Goal: Task Accomplishment & Management: Manage account settings

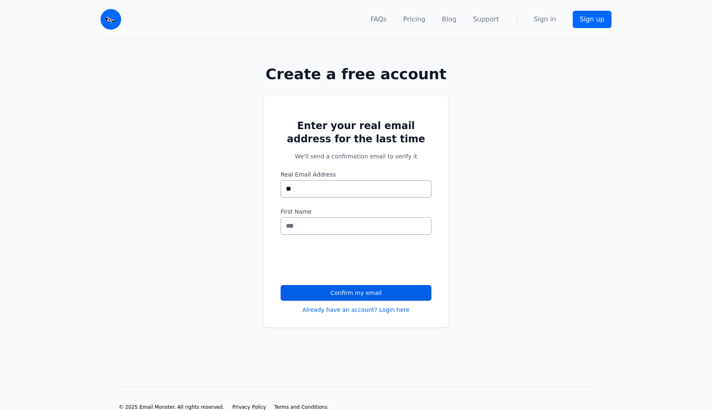
type input "*"
type input "**********"
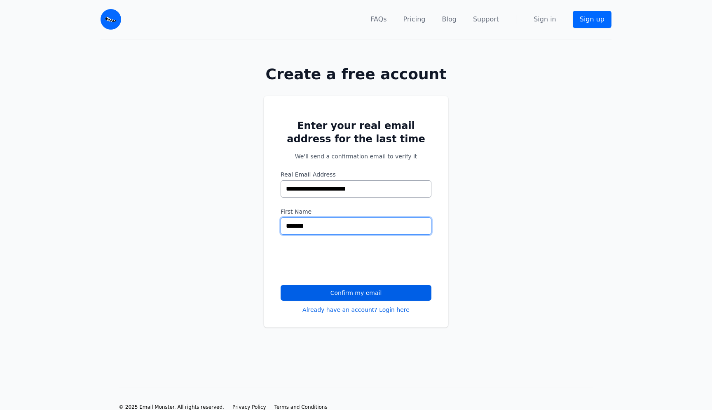
type input "*******"
click at [256, 265] on div "**********" at bounding box center [356, 221] width 712 height 278
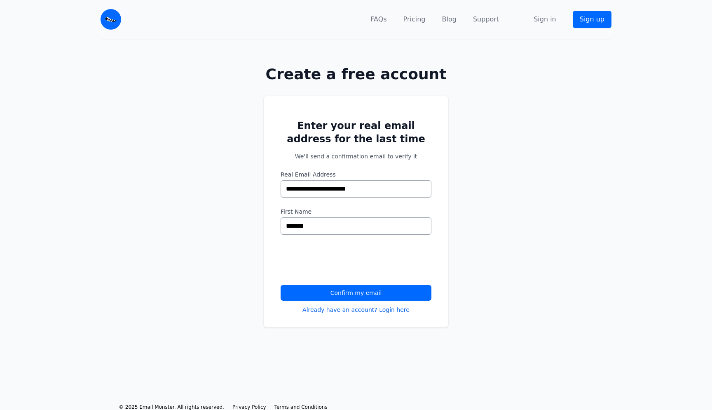
click at [357, 294] on button "Confirm my email" at bounding box center [356, 293] width 151 height 16
click at [361, 285] on button "Confirm my email" at bounding box center [356, 293] width 151 height 16
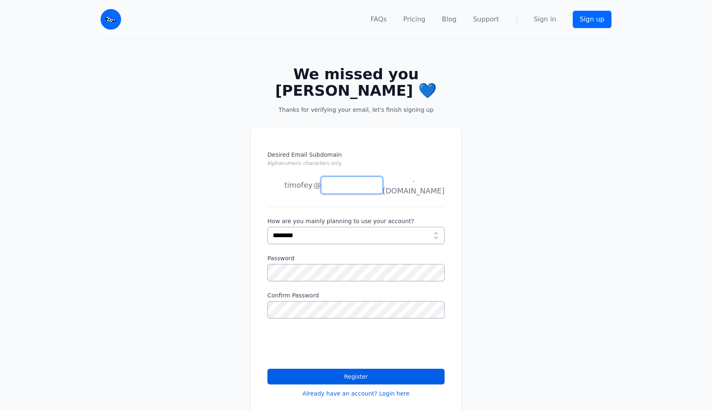
click at [366, 190] on input "Desired Email Subdomain Alphanumeric characters only" at bounding box center [352, 184] width 62 height 17
type input "*"
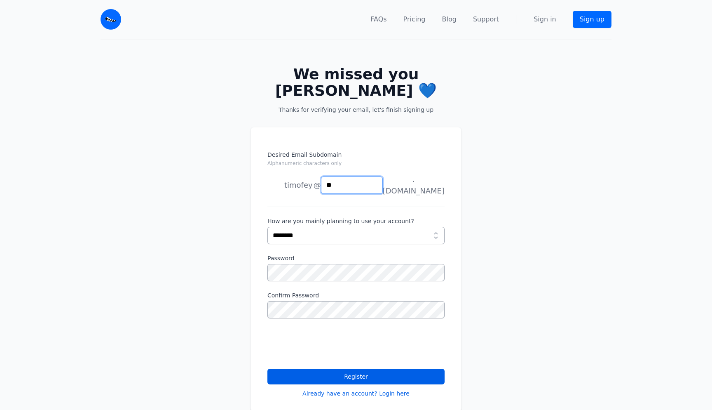
type input "*"
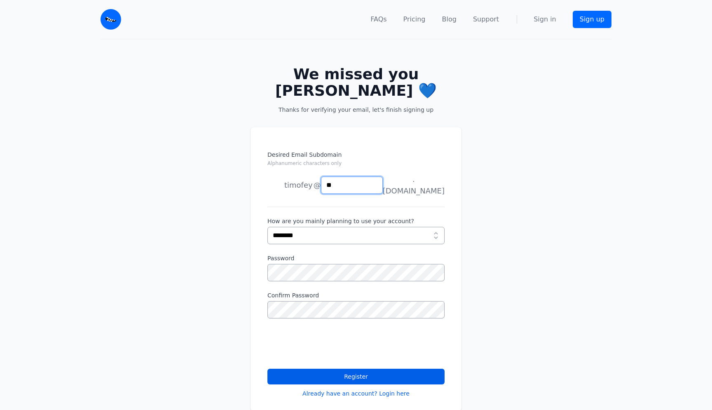
type input "*"
type input "**********"
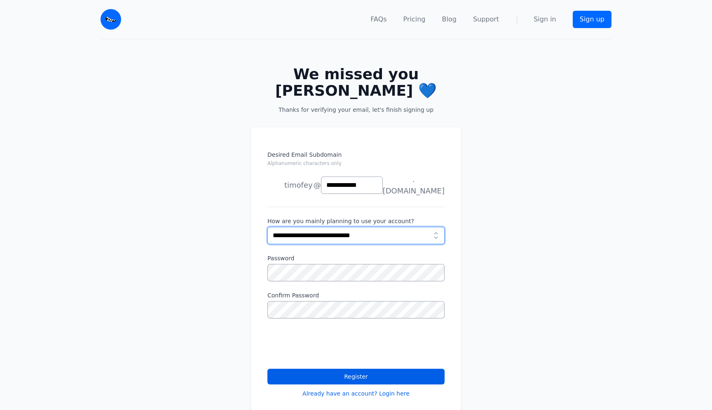
select select "***"
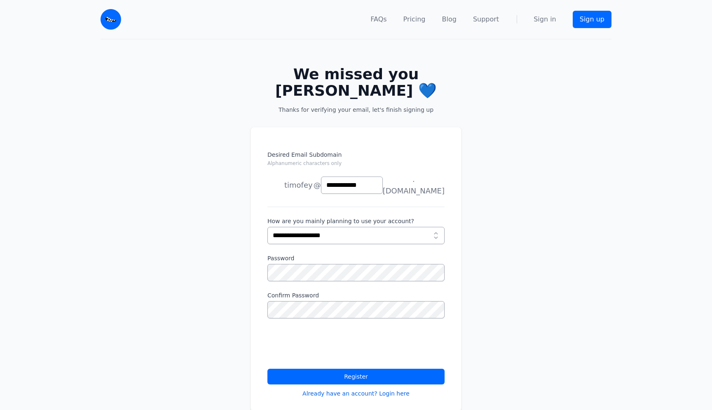
click at [393, 370] on button "Register" at bounding box center [356, 377] width 177 height 16
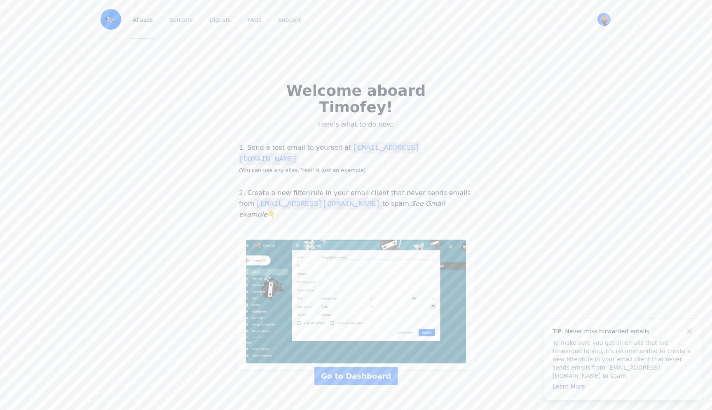
click at [142, 21] on link "Aliases" at bounding box center [143, 19] width 24 height 39
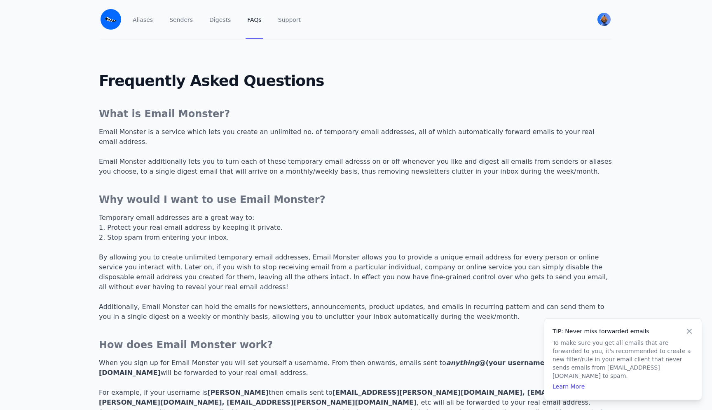
click at [604, 17] on img "User menu" at bounding box center [604, 19] width 13 height 13
click at [541, 48] on span "View Profile" at bounding box center [540, 51] width 29 height 6
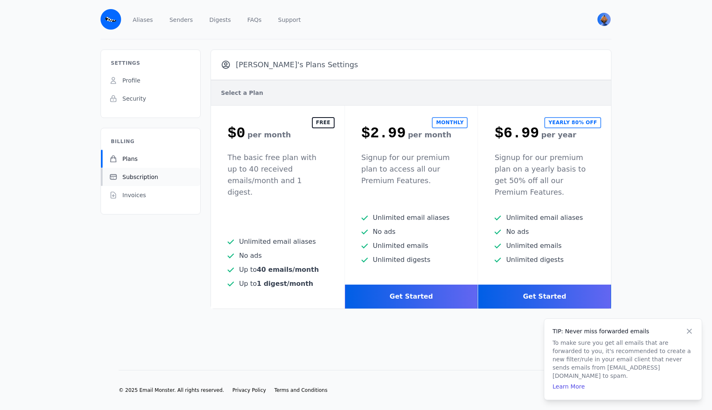
click at [146, 171] on link "Subscription" at bounding box center [150, 177] width 99 height 18
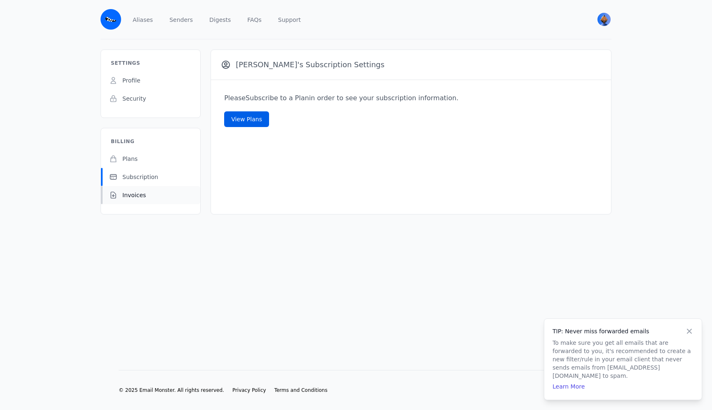
click at [141, 194] on span "Invoices" at bounding box center [134, 195] width 24 height 8
click at [149, 94] on link "Security" at bounding box center [150, 98] width 99 height 18
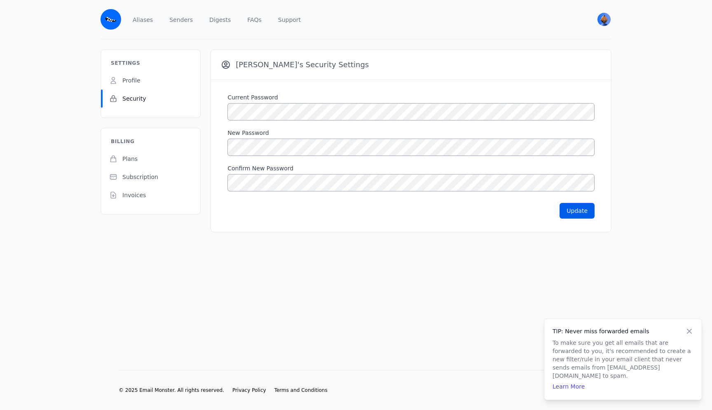
click at [144, 80] on link "Profile" at bounding box center [150, 80] width 99 height 18
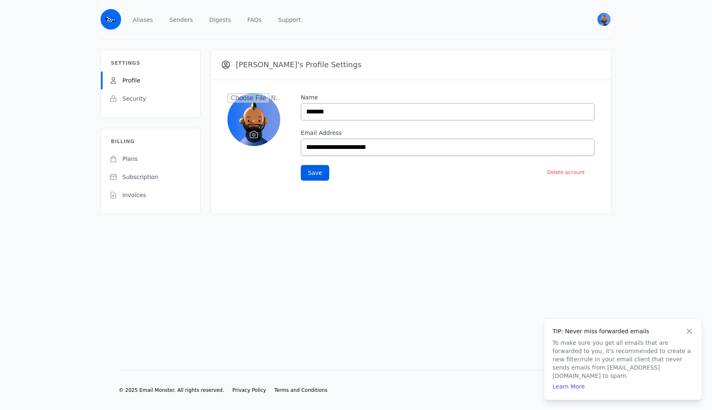
click at [240, 140] on input "file" at bounding box center [254, 119] width 53 height 53
click at [256, 132] on input "file" at bounding box center [254, 119] width 53 height 53
click at [133, 156] on span "Plans" at bounding box center [129, 159] width 15 height 8
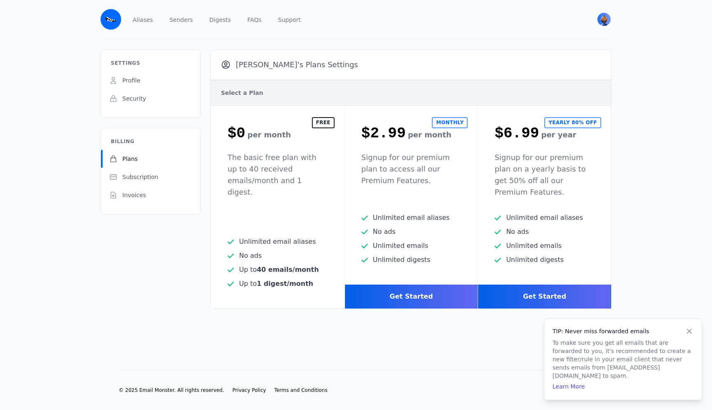
click at [602, 21] on img "User menu" at bounding box center [604, 19] width 13 height 13
click at [172, 104] on link "Security" at bounding box center [150, 98] width 99 height 18
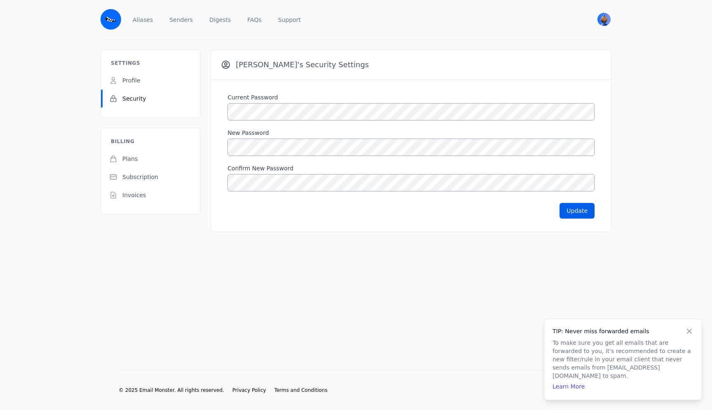
click at [142, 82] on link "Profile" at bounding box center [150, 80] width 99 height 18
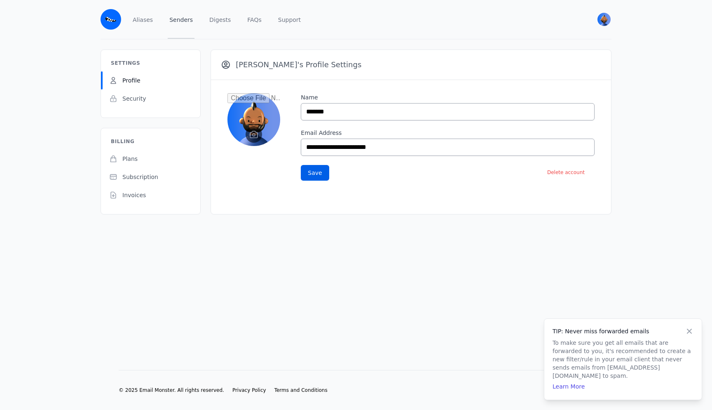
click at [184, 22] on link "Senders" at bounding box center [181, 19] width 27 height 39
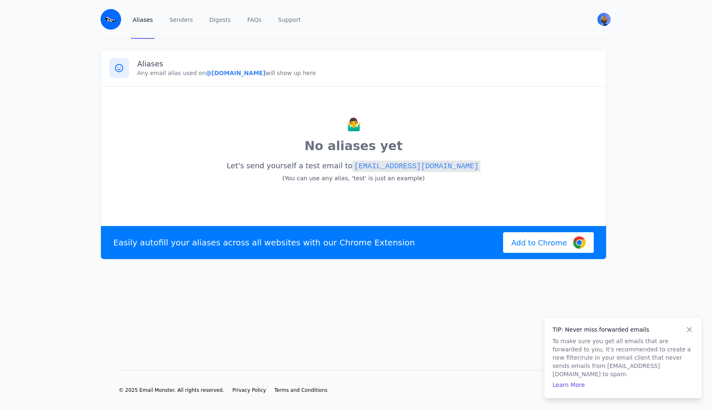
click at [690, 334] on icon at bounding box center [690, 329] width 8 height 8
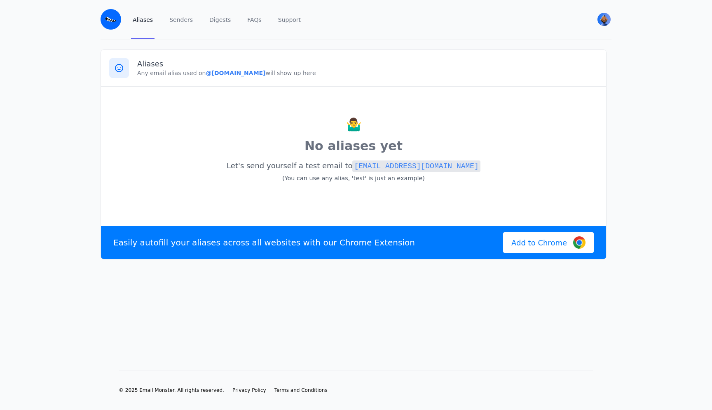
click at [110, 24] on img at bounding box center [111, 19] width 21 height 21
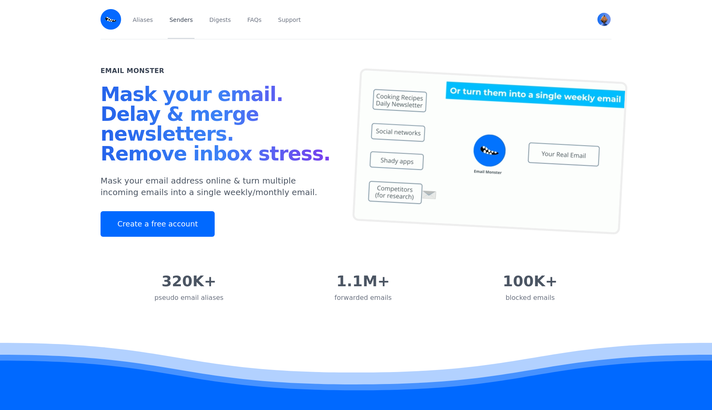
click at [179, 20] on link "Senders" at bounding box center [181, 19] width 27 height 39
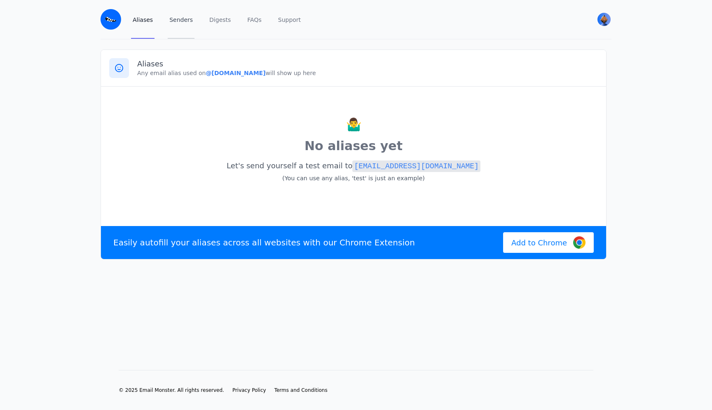
click at [169, 20] on link "Senders" at bounding box center [181, 19] width 27 height 39
drag, startPoint x: 278, startPoint y: 75, endPoint x: 206, endPoint y: 74, distance: 72.6
click at [206, 74] on p "Any email alias used on @[DOMAIN_NAME] will show up here" at bounding box center [367, 73] width 461 height 8
copy b "[DOMAIN_NAME]"
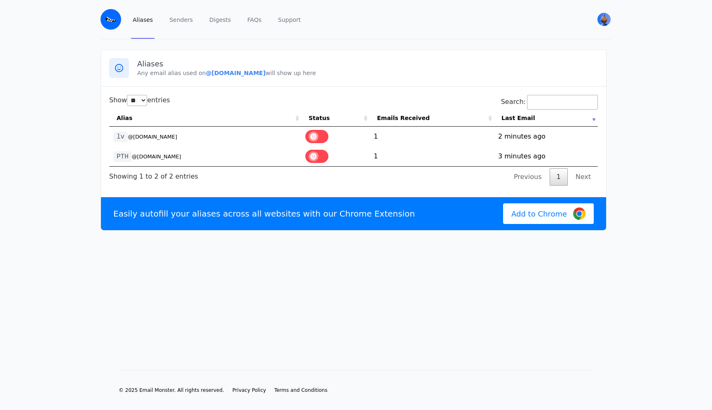
select select "**"
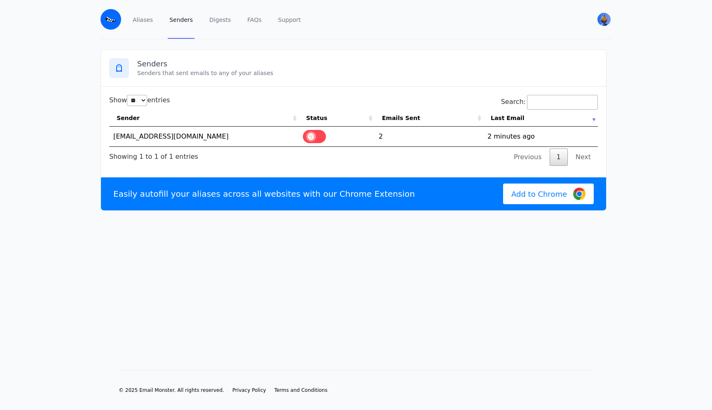
select select "**"
click at [584, 159] on link "Next" at bounding box center [583, 156] width 29 height 17
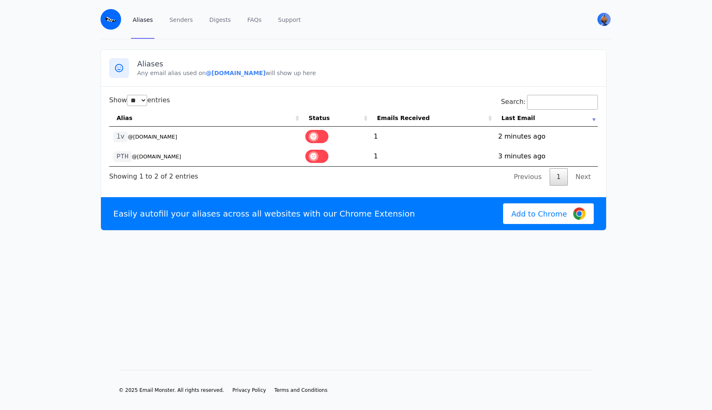
select select "**"
click at [135, 131] on td "lv @[DOMAIN_NAME]" at bounding box center [205, 137] width 192 height 20
drag, startPoint x: 126, startPoint y: 141, endPoint x: 111, endPoint y: 139, distance: 14.9
click at [111, 139] on td "lv @[DOMAIN_NAME]" at bounding box center [205, 137] width 192 height 20
click at [310, 133] on label at bounding box center [317, 136] width 23 height 13
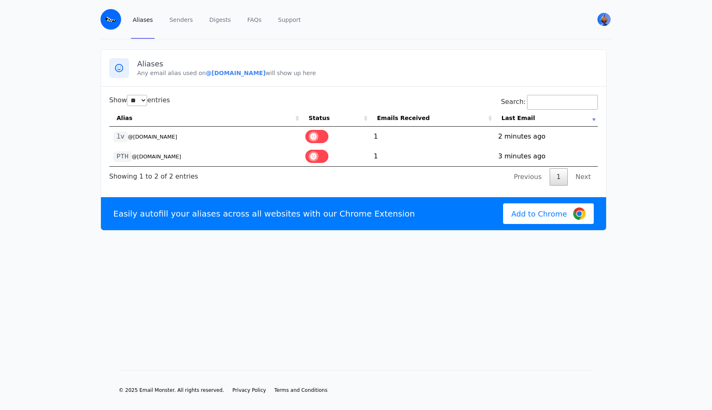
click at [319, 153] on span at bounding box center [314, 156] width 10 height 10
